Goal: Check status: Check status

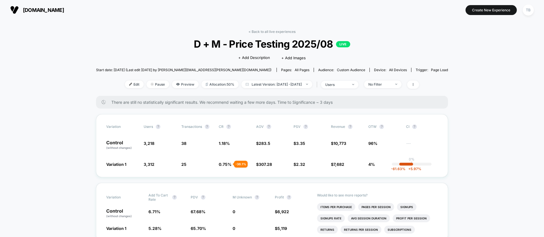
click at [35, 10] on span "[DOMAIN_NAME]" at bounding box center [43, 10] width 41 height 6
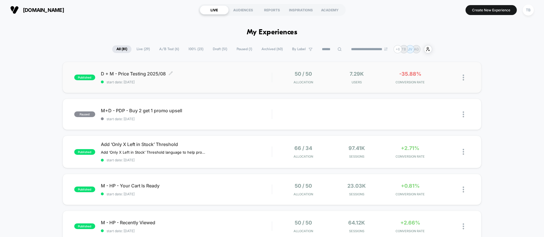
click at [151, 73] on span "D + M - Price Testing 2025/08 Click to edit experience details" at bounding box center [186, 74] width 171 height 6
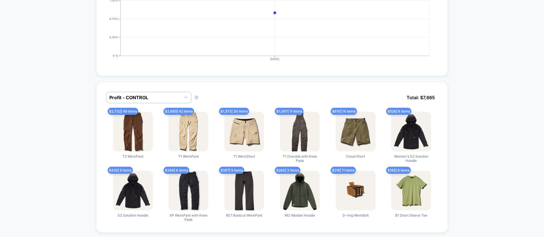
scroll to position [303, 0]
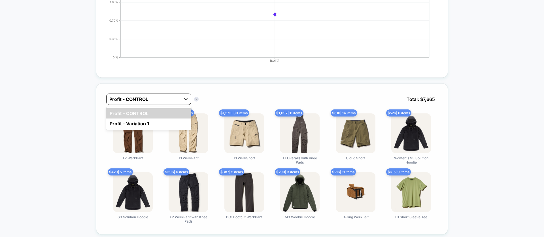
click at [188, 98] on icon at bounding box center [186, 99] width 6 height 6
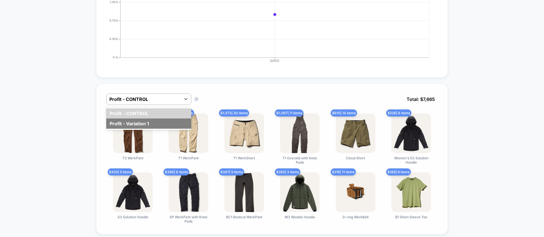
click at [168, 122] on div "Profit - Variation 1" at bounding box center [148, 123] width 85 height 10
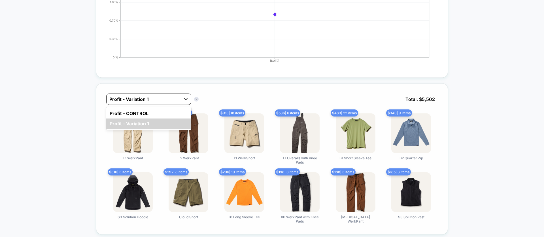
click at [187, 100] on icon at bounding box center [185, 99] width 3 height 2
click at [169, 115] on div "Profit - CONTROL" at bounding box center [148, 113] width 85 height 10
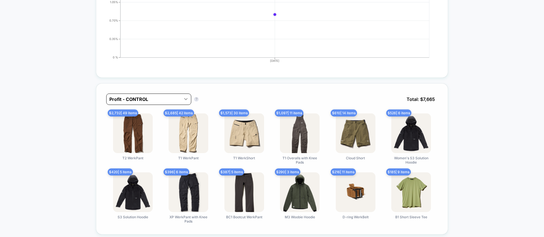
click at [185, 98] on div at bounding box center [186, 99] width 10 height 10
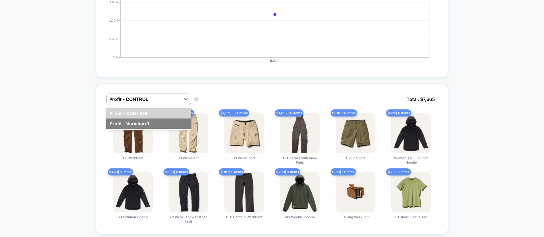
click at [162, 125] on div "Profit - Variation 1" at bounding box center [148, 123] width 85 height 10
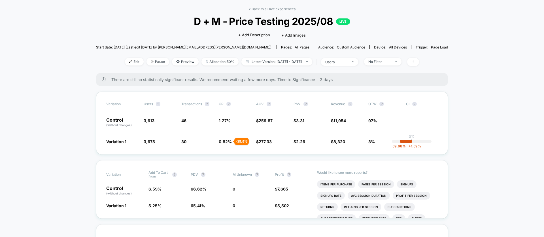
scroll to position [0, 0]
